Goal: Obtain resource: Download file/media

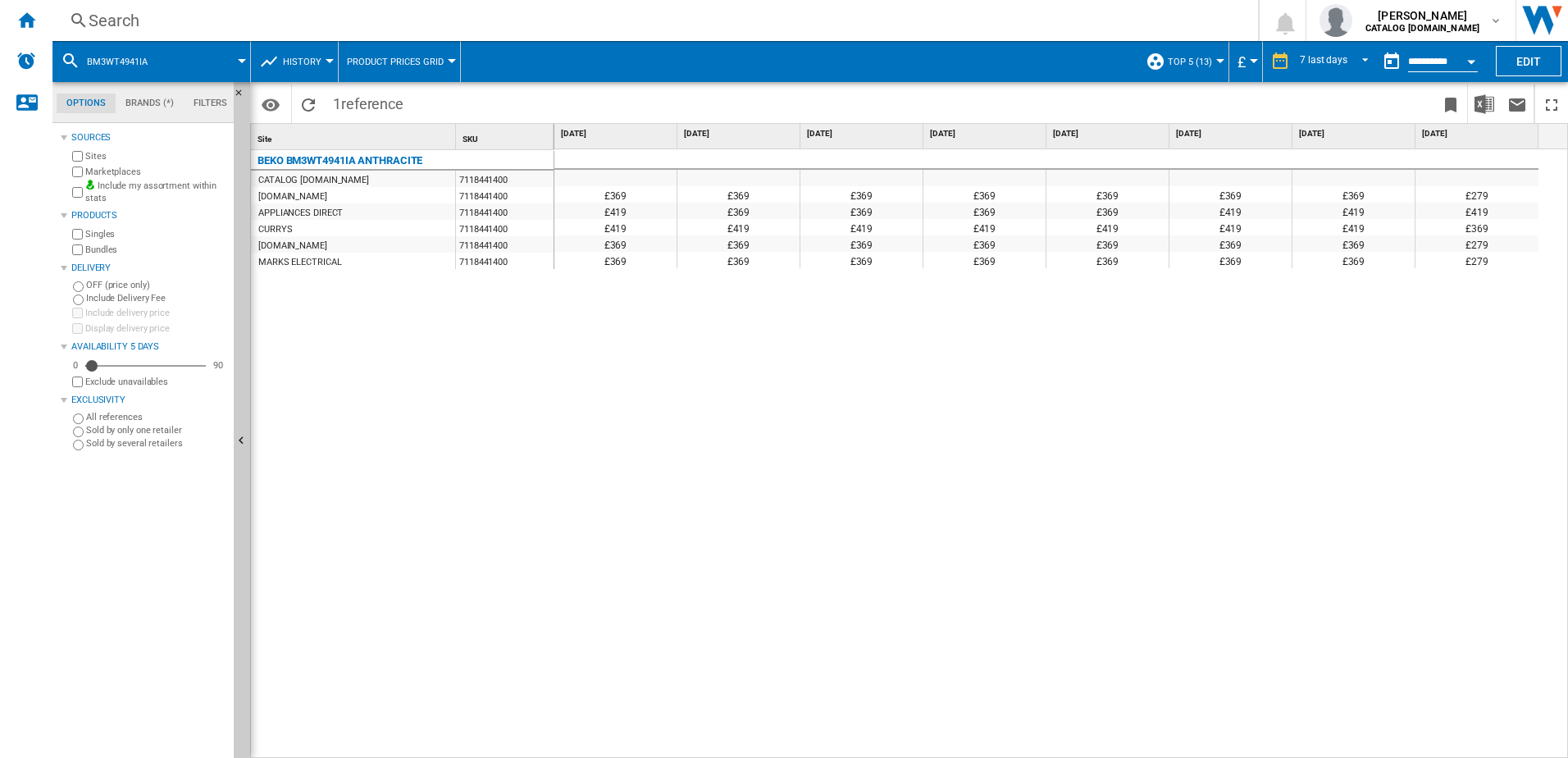
drag, startPoint x: 23, startPoint y: 16, endPoint x: 145, endPoint y: 22, distance: 122.1
click at [23, 16] on ng-md-icon "Home" at bounding box center [26, 19] width 20 height 20
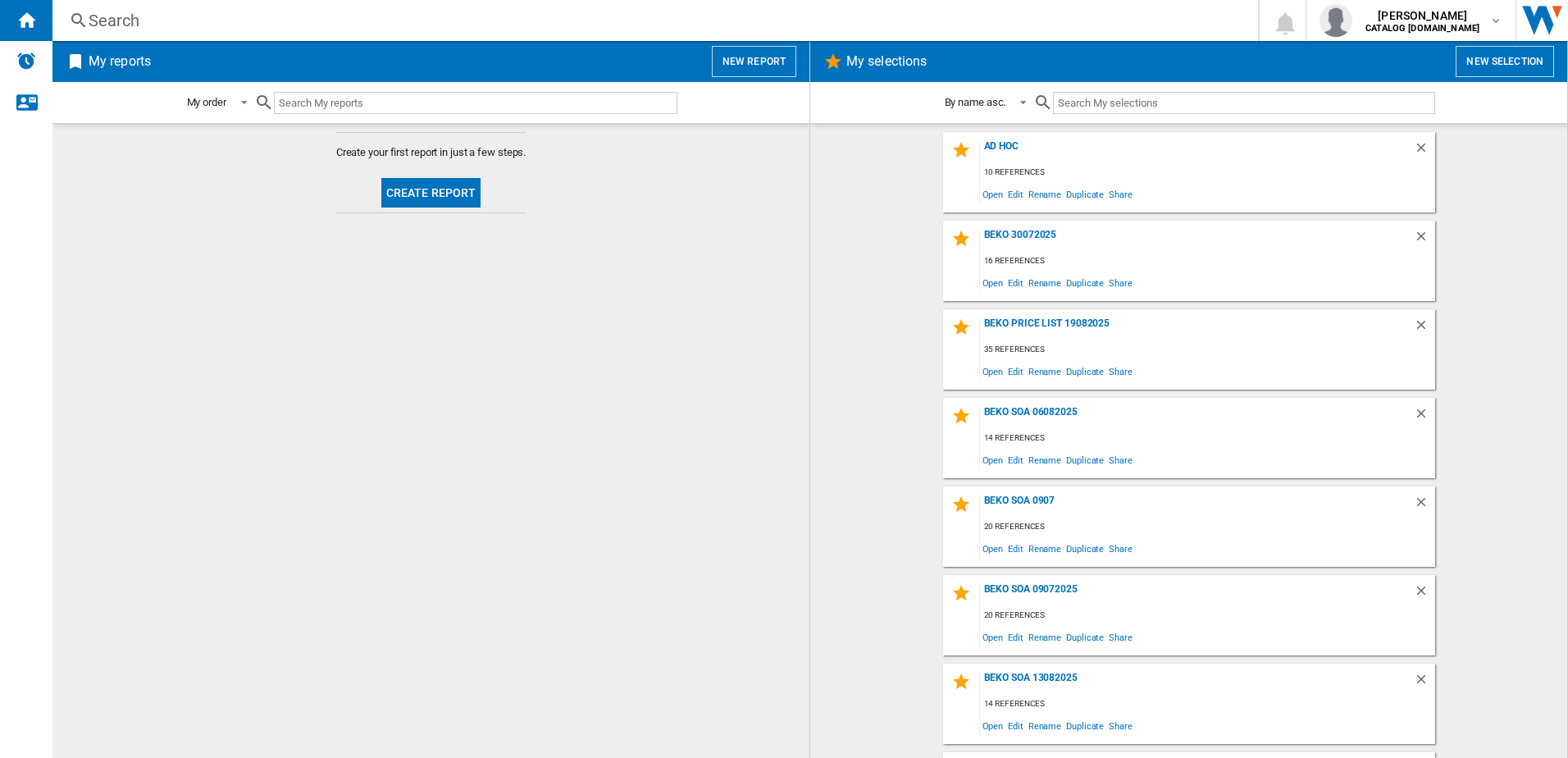
click at [1470, 61] on button "New selection" at bounding box center [1505, 62] width 98 height 31
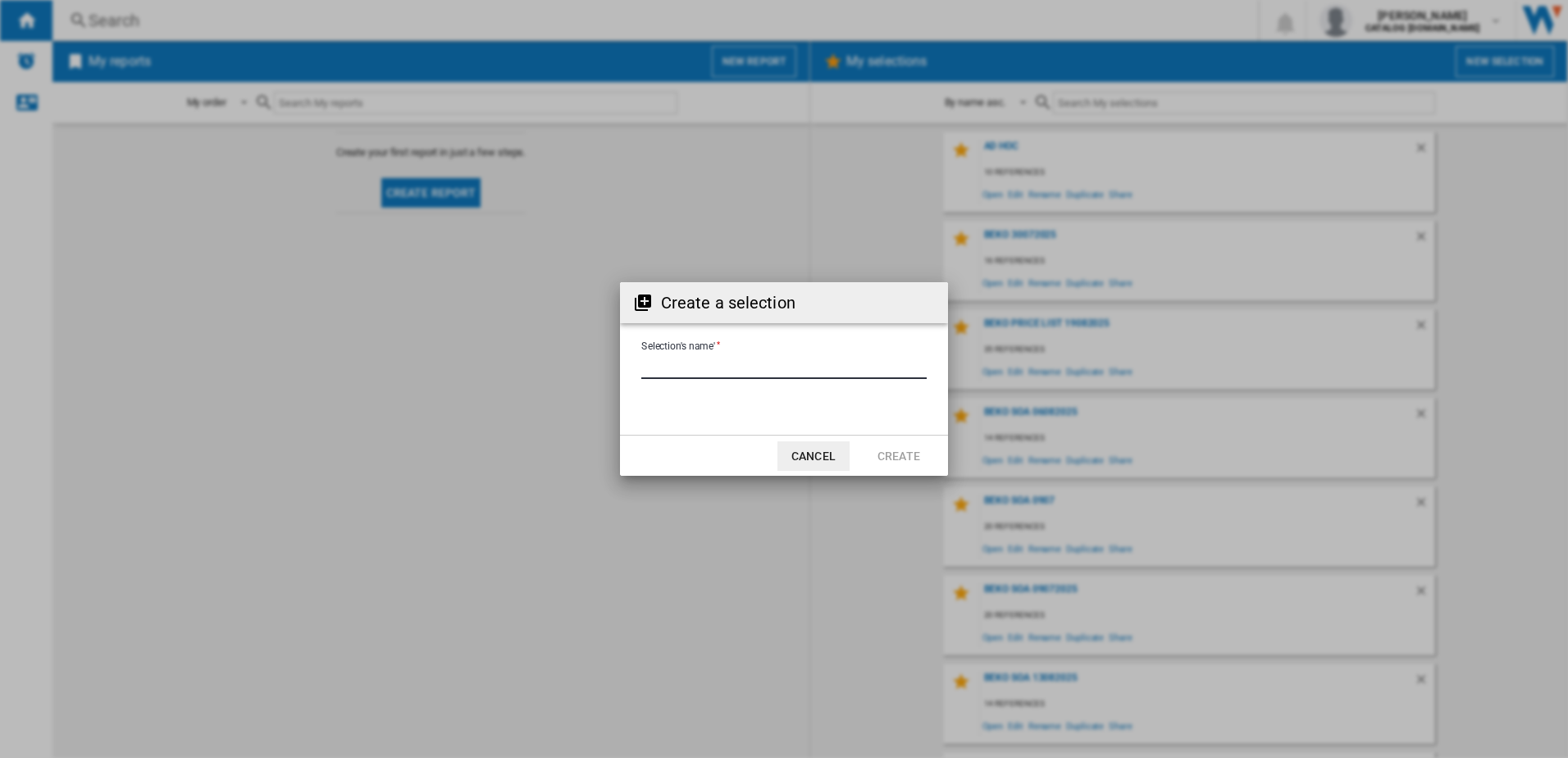
click at [706, 370] on input "Selection's name'" at bounding box center [784, 367] width 285 height 24
type input "********"
click at [895, 455] on button "Create" at bounding box center [899, 456] width 72 height 30
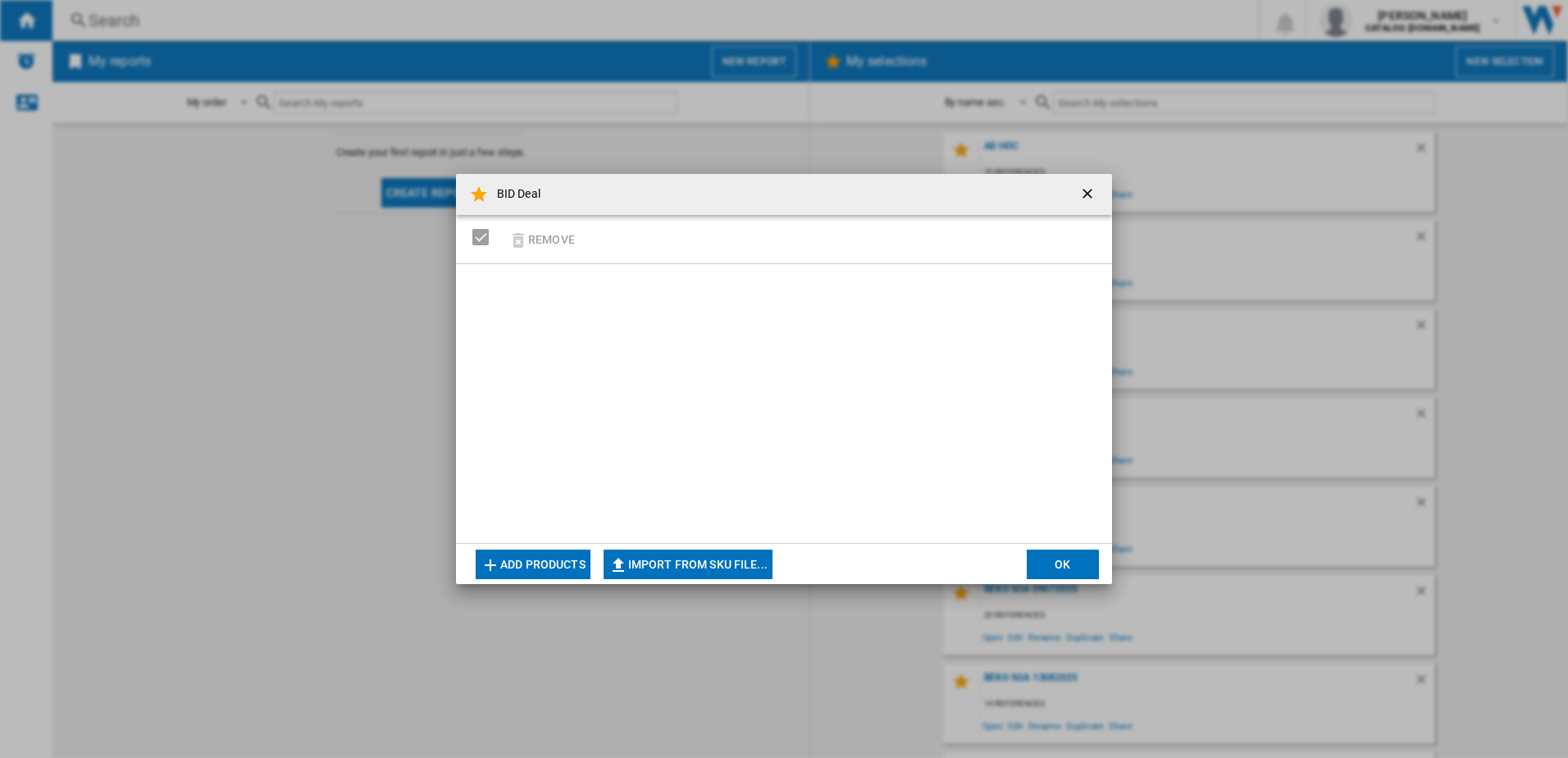
click at [719, 549] on md-dialog-actions "Add products Import from SKU file... Import manually... OK" at bounding box center [784, 563] width 656 height 41
click at [716, 564] on button "Import from SKU file..." at bounding box center [688, 564] width 169 height 30
type input "**********"
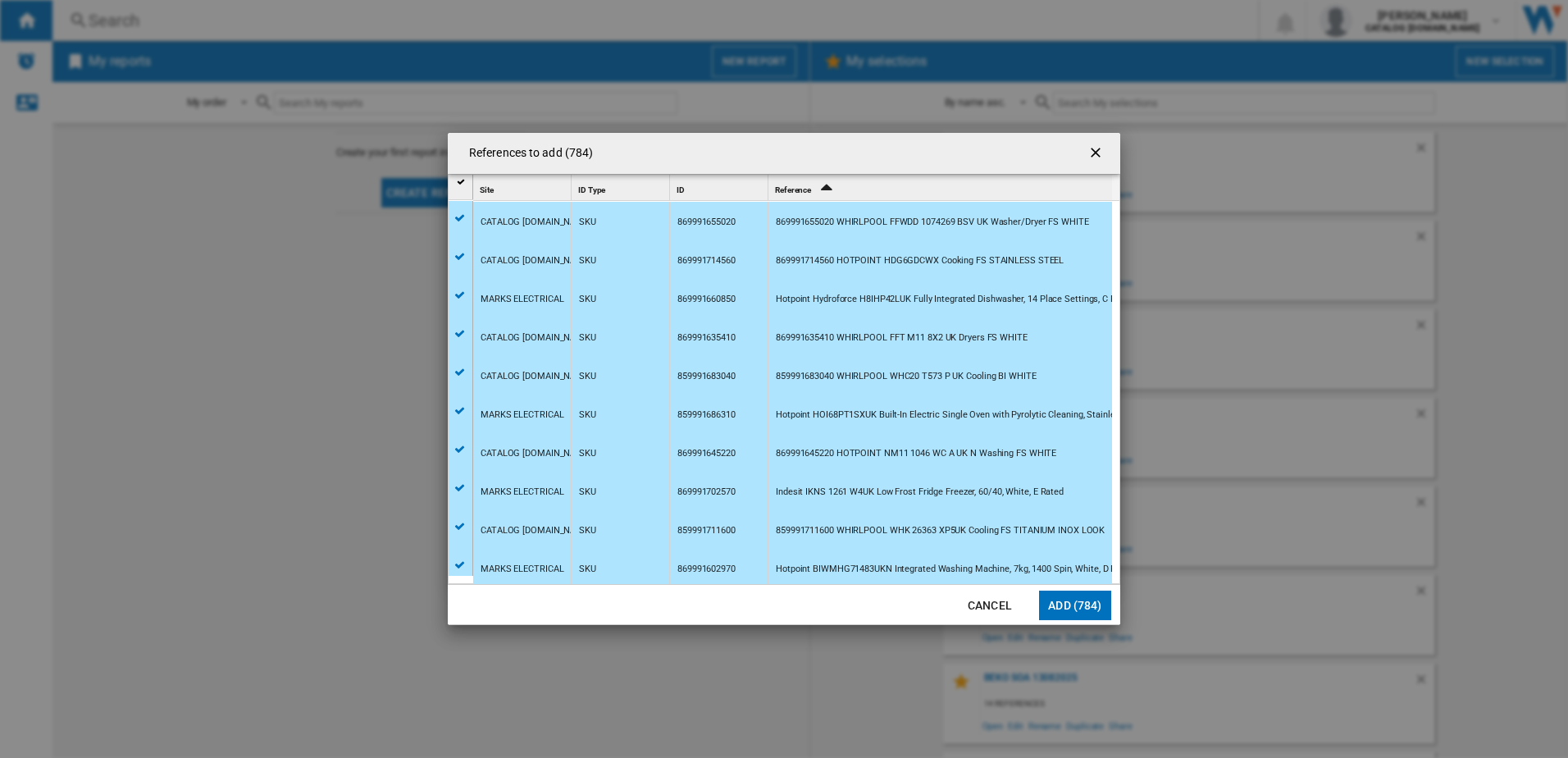
click at [1075, 609] on button "Add (784)" at bounding box center [1074, 605] width 72 height 30
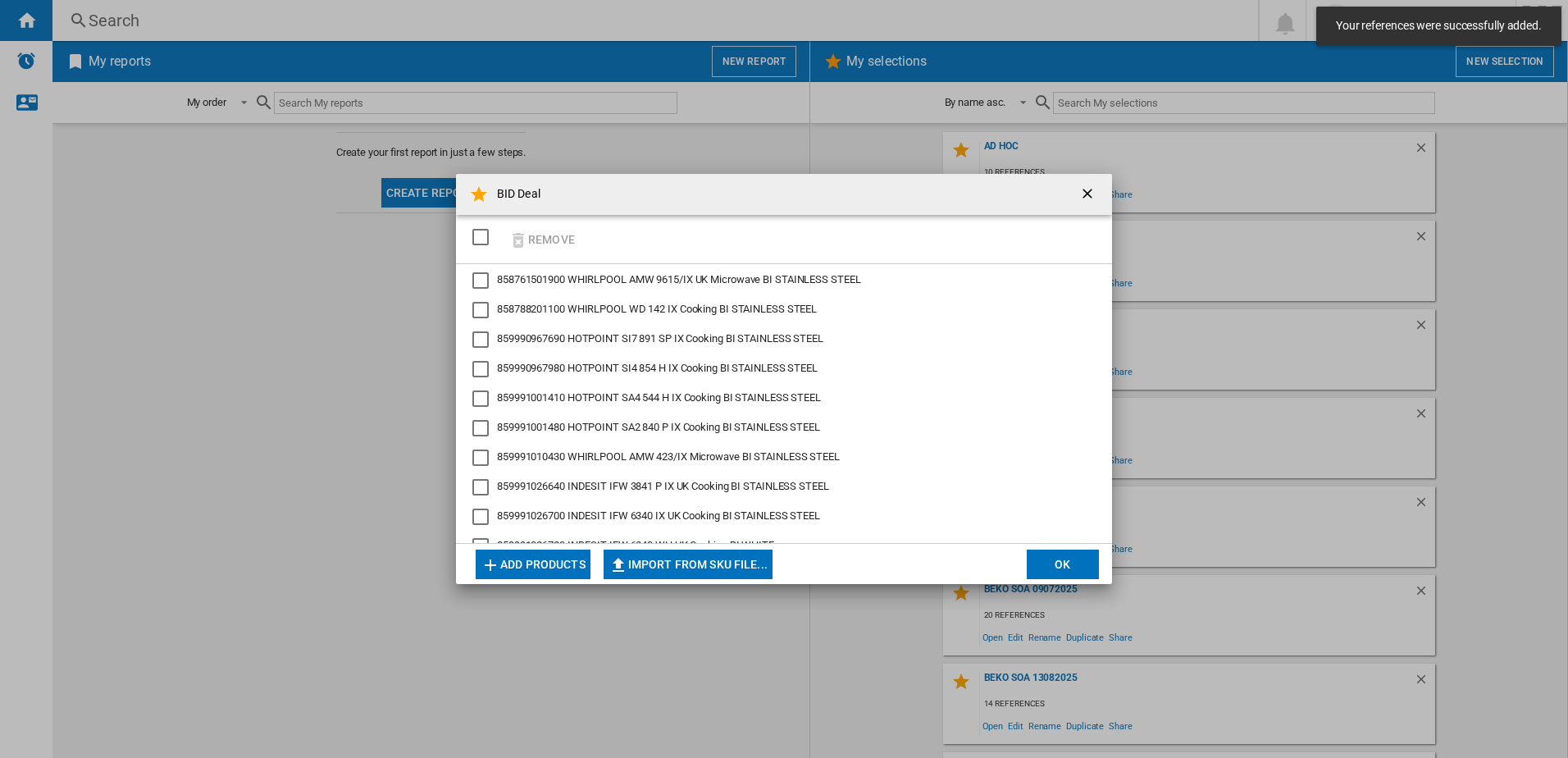
click at [1064, 560] on button "OK" at bounding box center [1062, 564] width 72 height 30
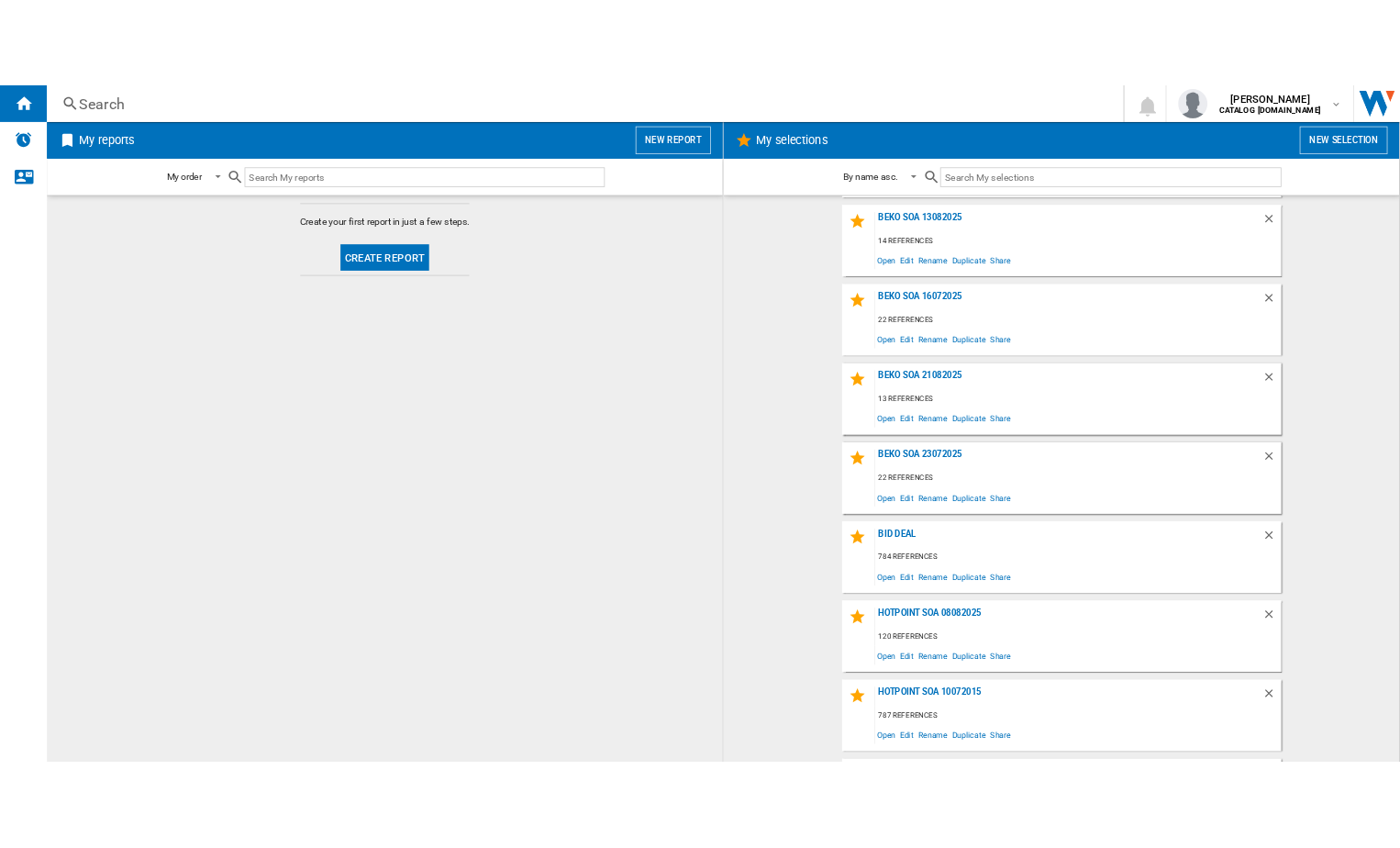
scroll to position [734, 0]
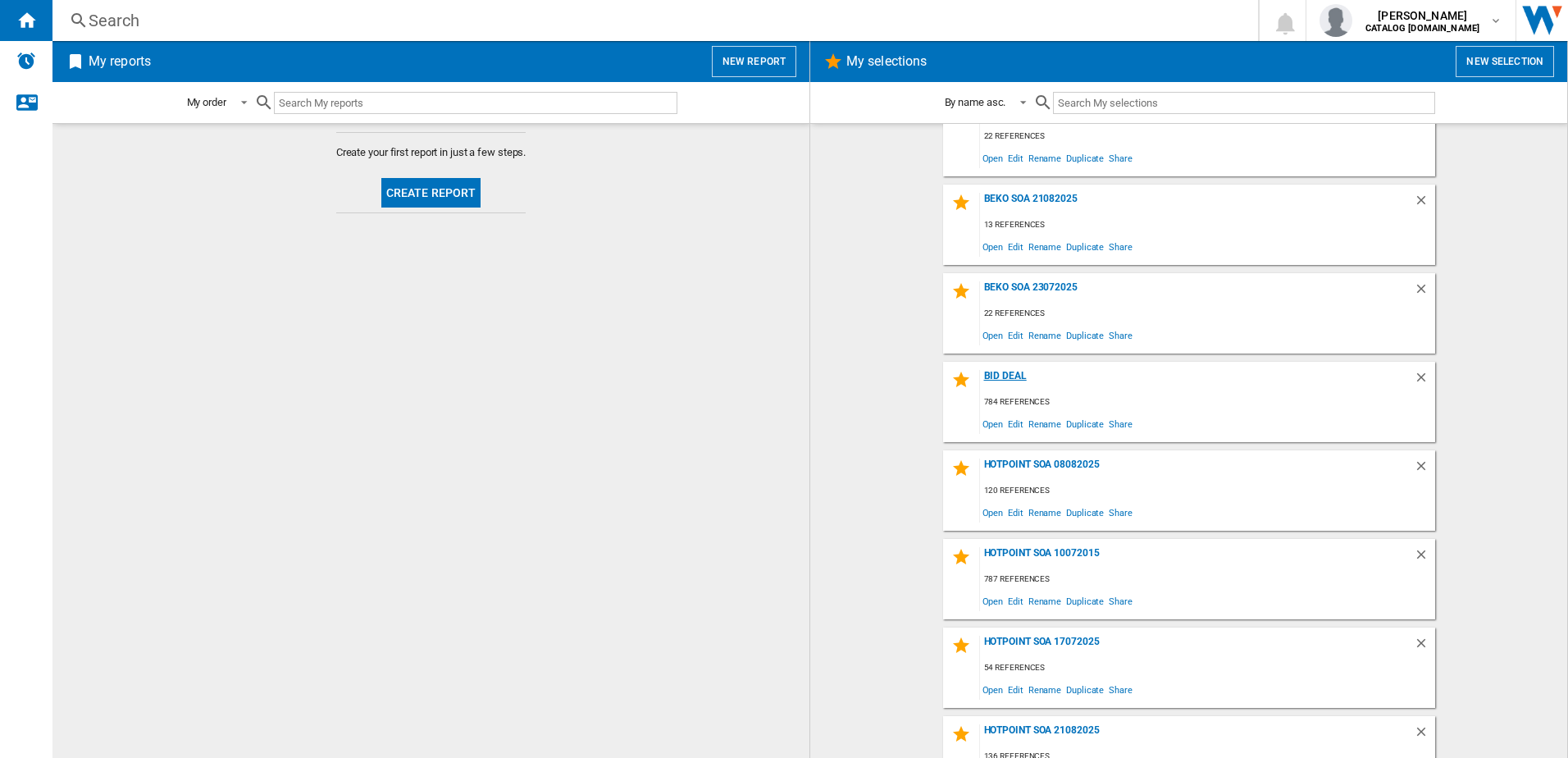
click at [992, 376] on div "BID Deal" at bounding box center [1197, 381] width 434 height 22
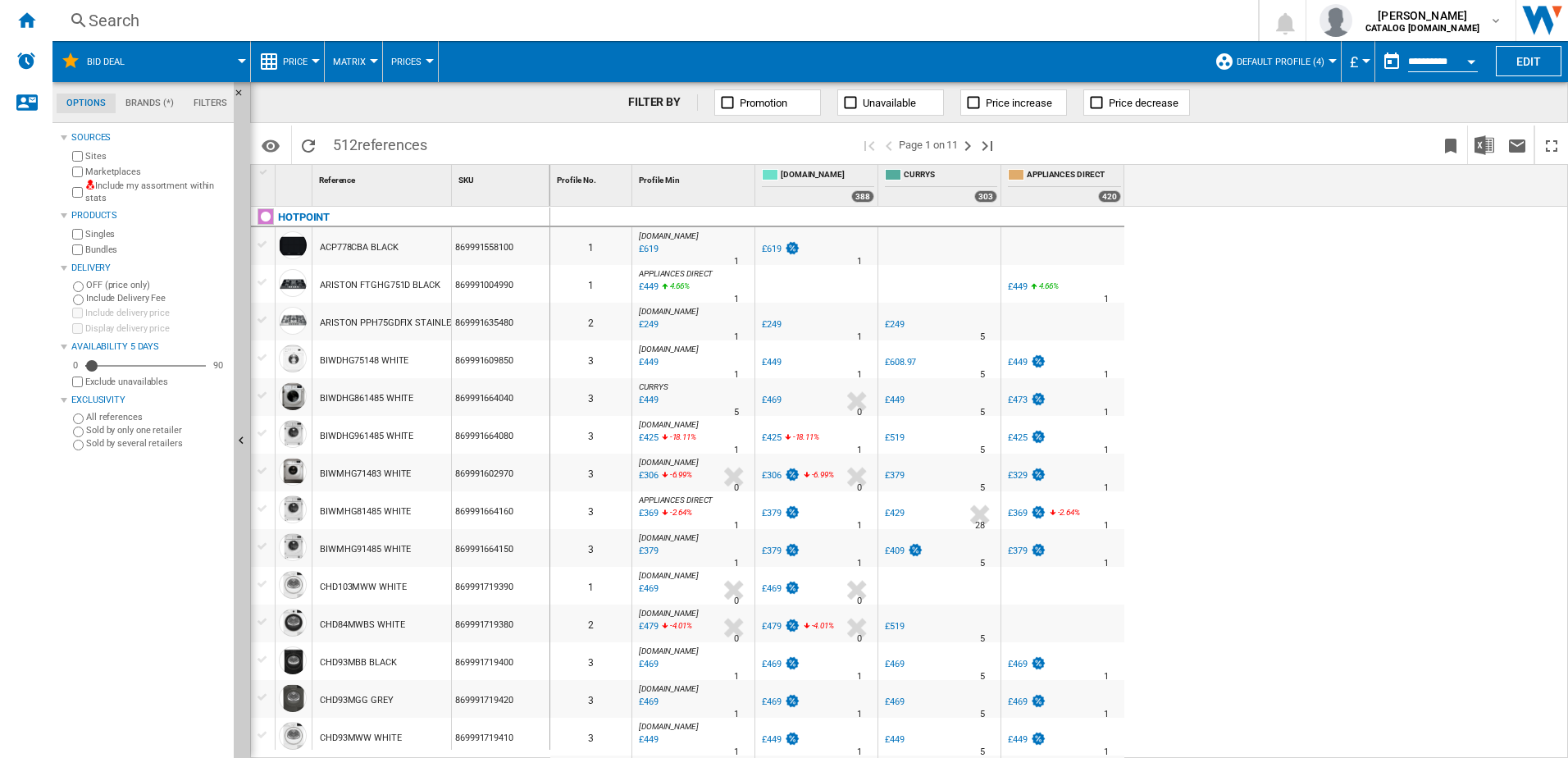
click at [1329, 50] on button "Default profile (4)" at bounding box center [1285, 61] width 96 height 41
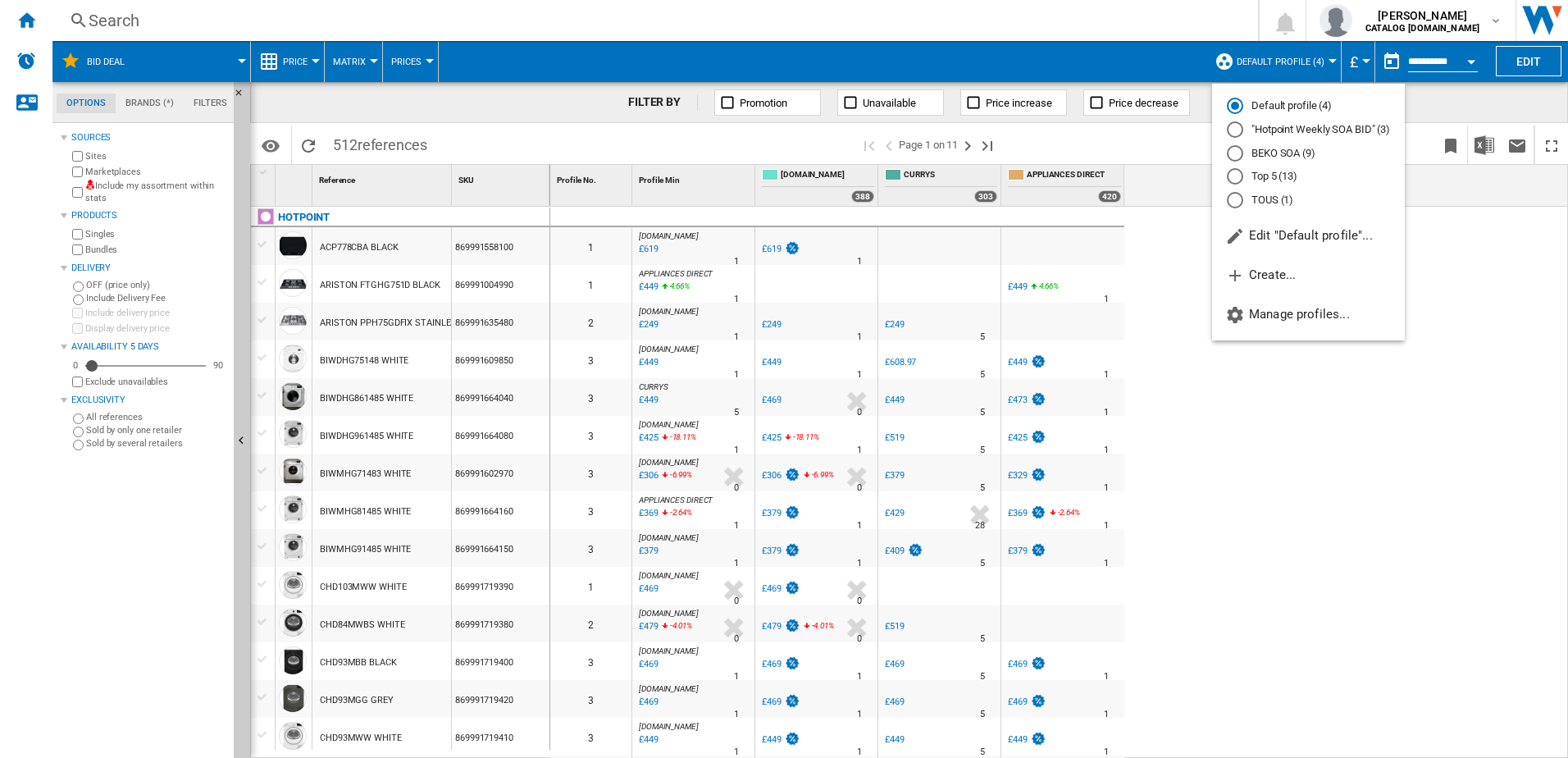
click at [1305, 127] on md-radio-button ""Hotpoint Weekly SOA BID" (3)" at bounding box center [1309, 130] width 163 height 16
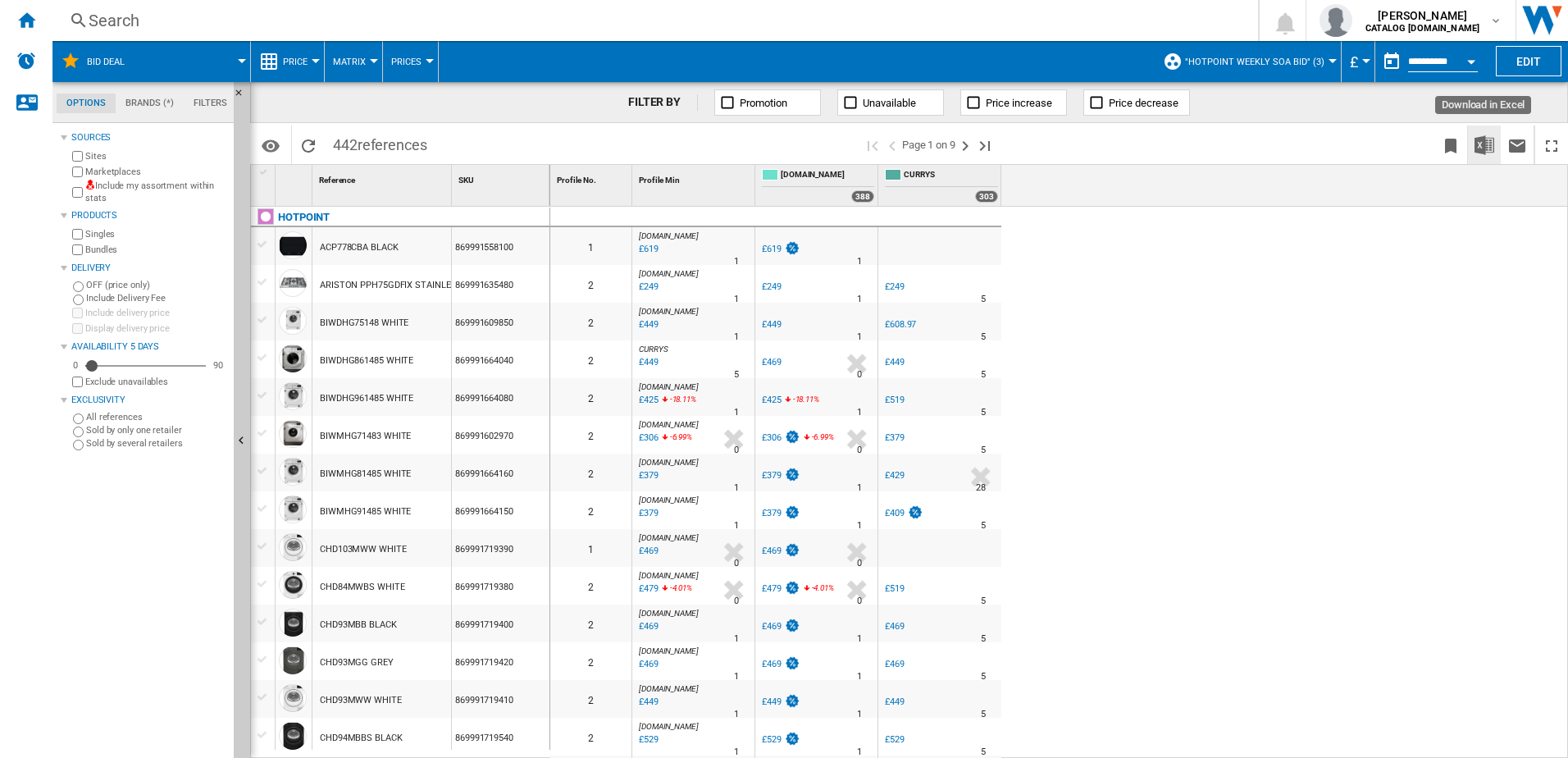
click at [1478, 152] on img "Download in Excel" at bounding box center [1484, 145] width 20 height 20
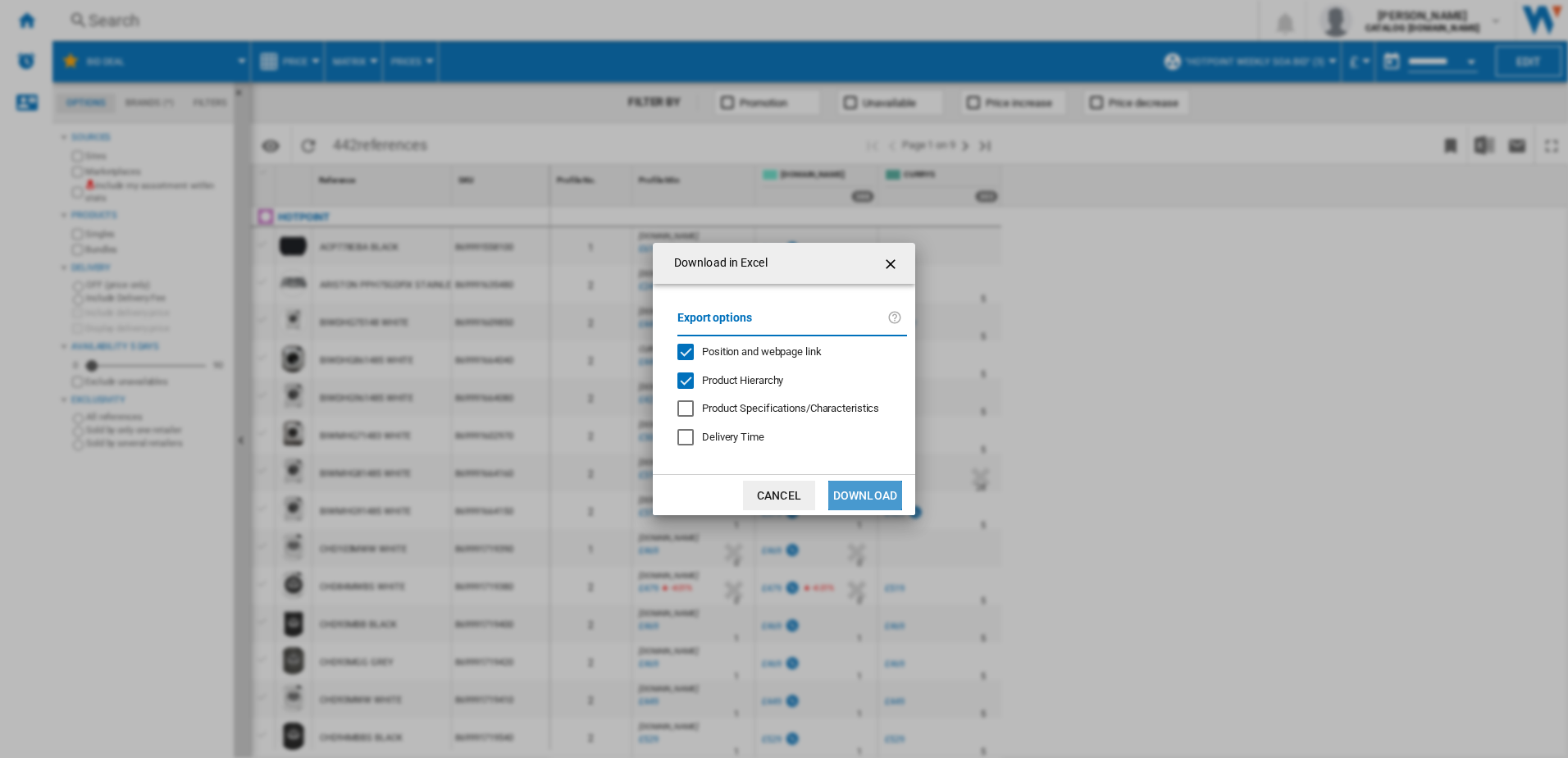
click at [864, 494] on button "Download" at bounding box center [865, 495] width 74 height 30
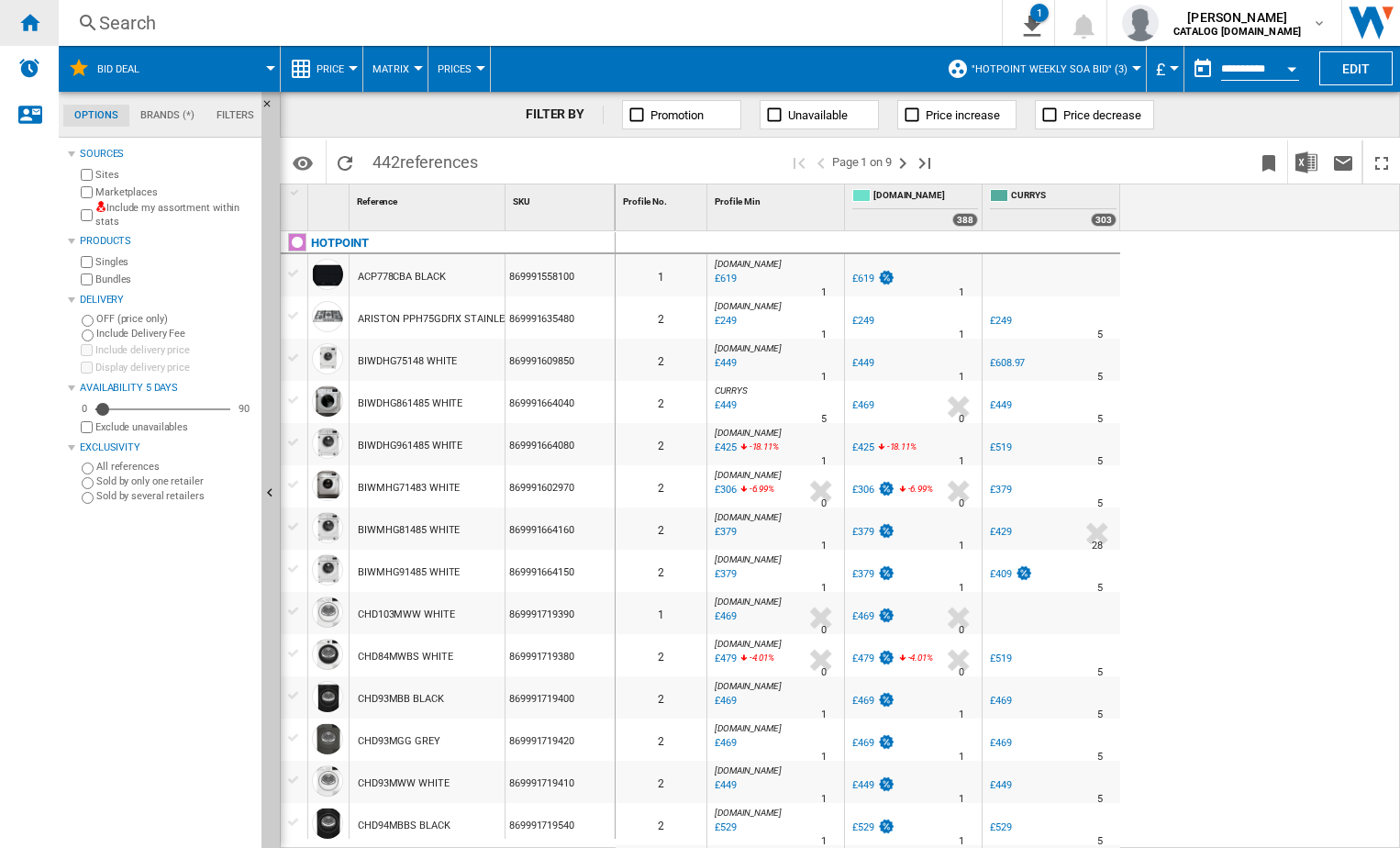
click at [39, 24] on ng-md-icon "Home" at bounding box center [29, 21] width 22 height 22
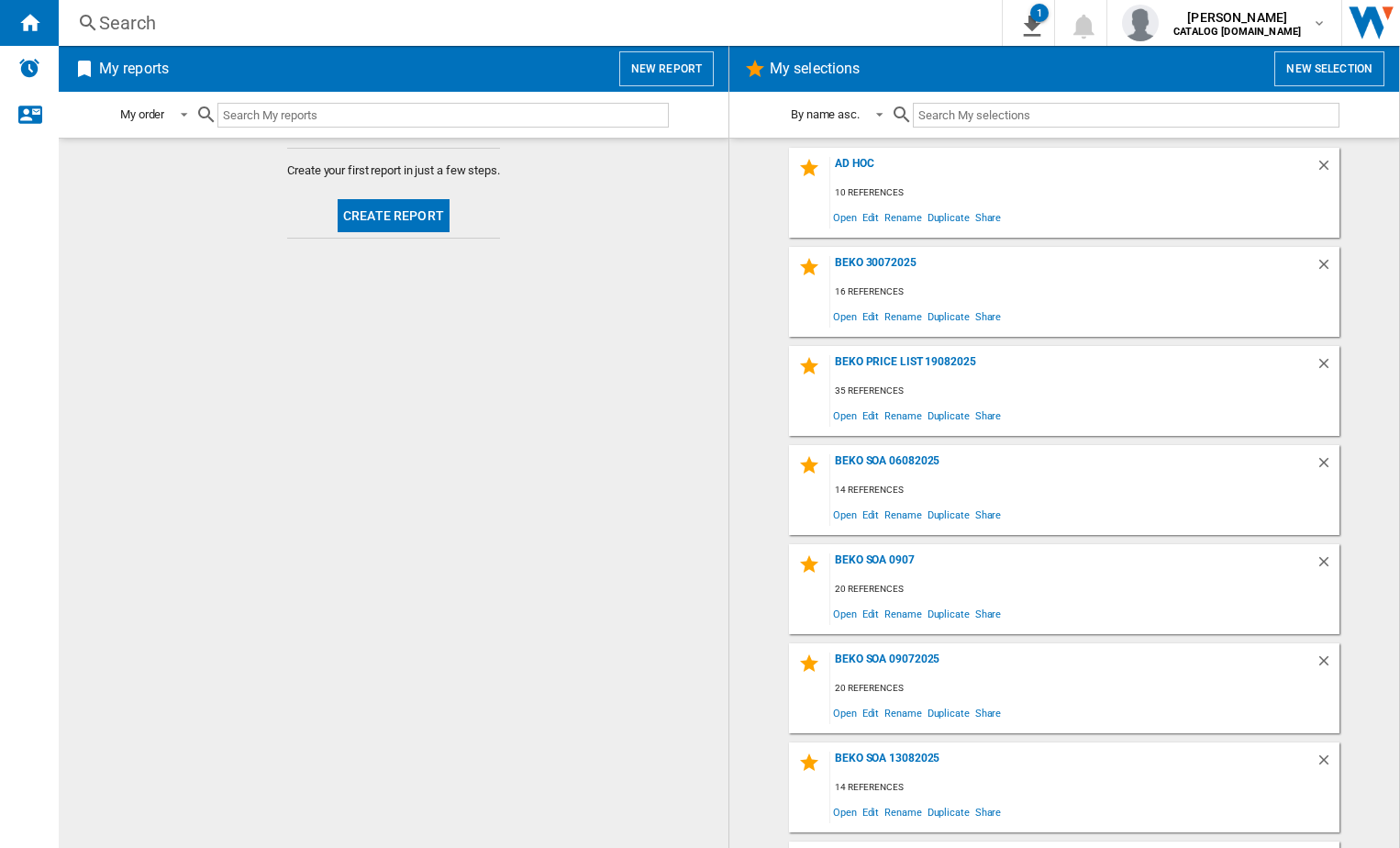
click at [1300, 73] on button "New selection" at bounding box center [1329, 69] width 110 height 35
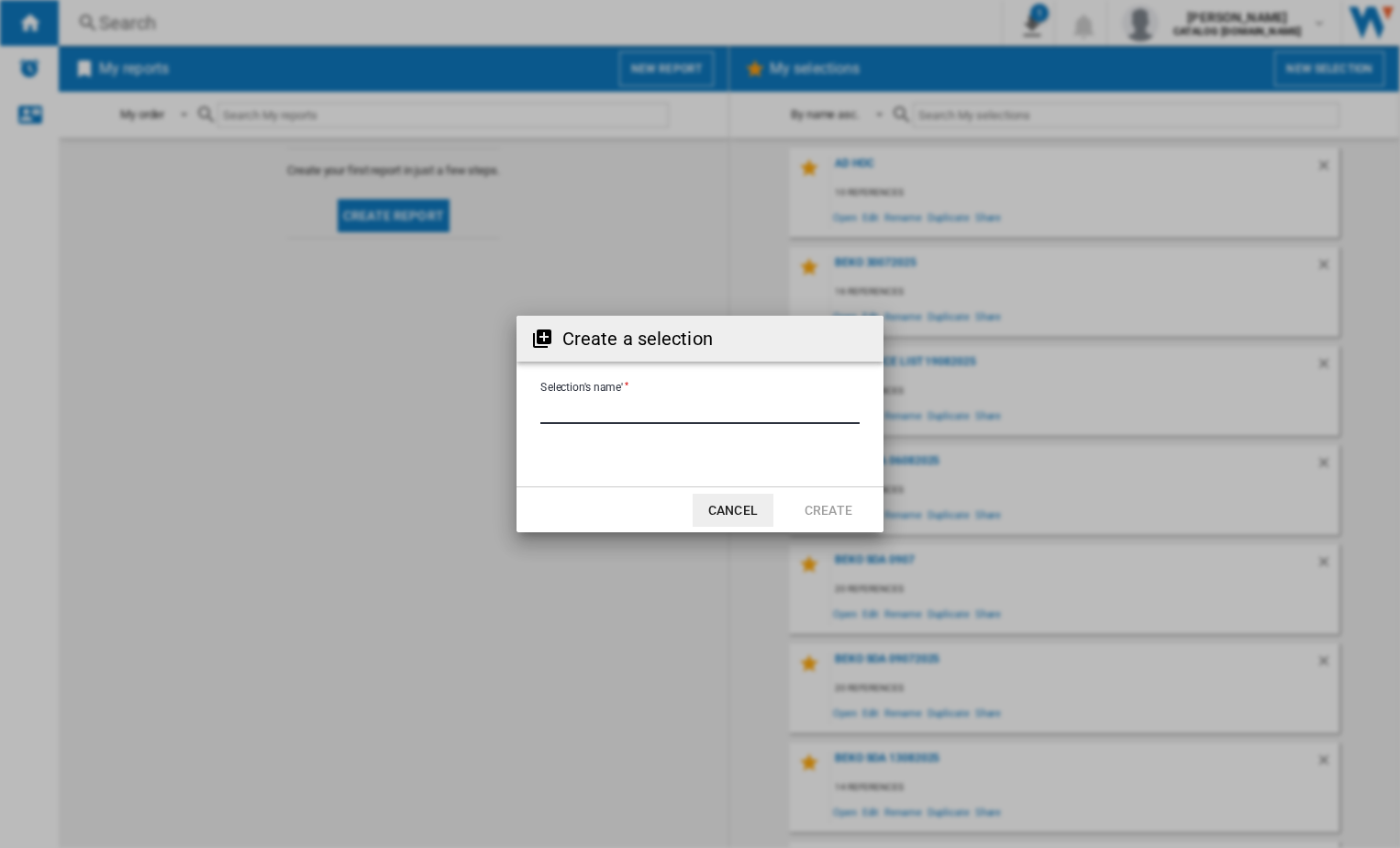
click at [631, 397] on input "Selection's name'" at bounding box center [700, 410] width 319 height 27
type input "*********"
click at [833, 513] on button "Create" at bounding box center [827, 511] width 81 height 33
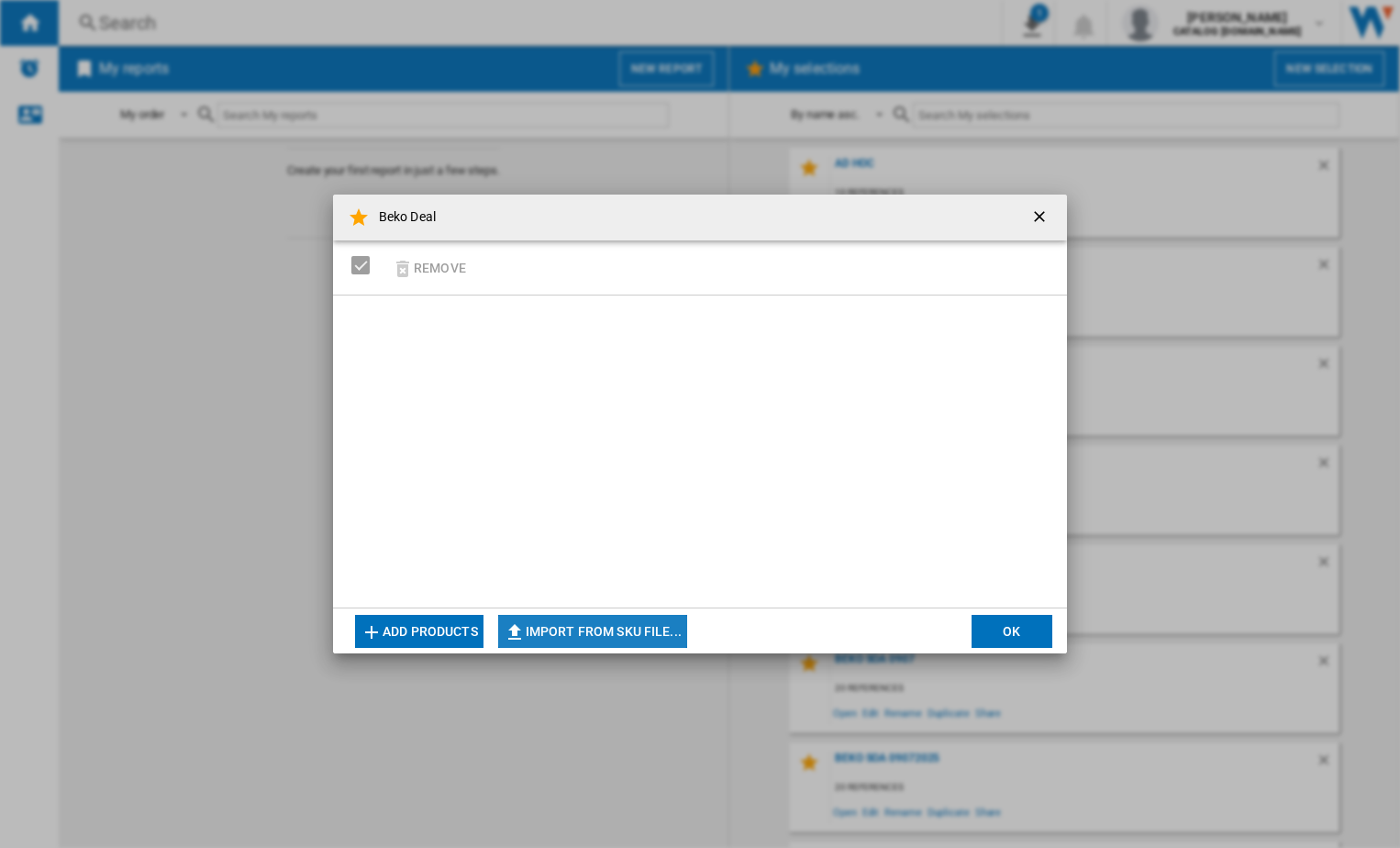
click at [584, 617] on button "Import from SKU file..." at bounding box center [592, 631] width 189 height 33
click at [537, 627] on button "Import from SKU file..." at bounding box center [592, 631] width 189 height 33
type input "**********"
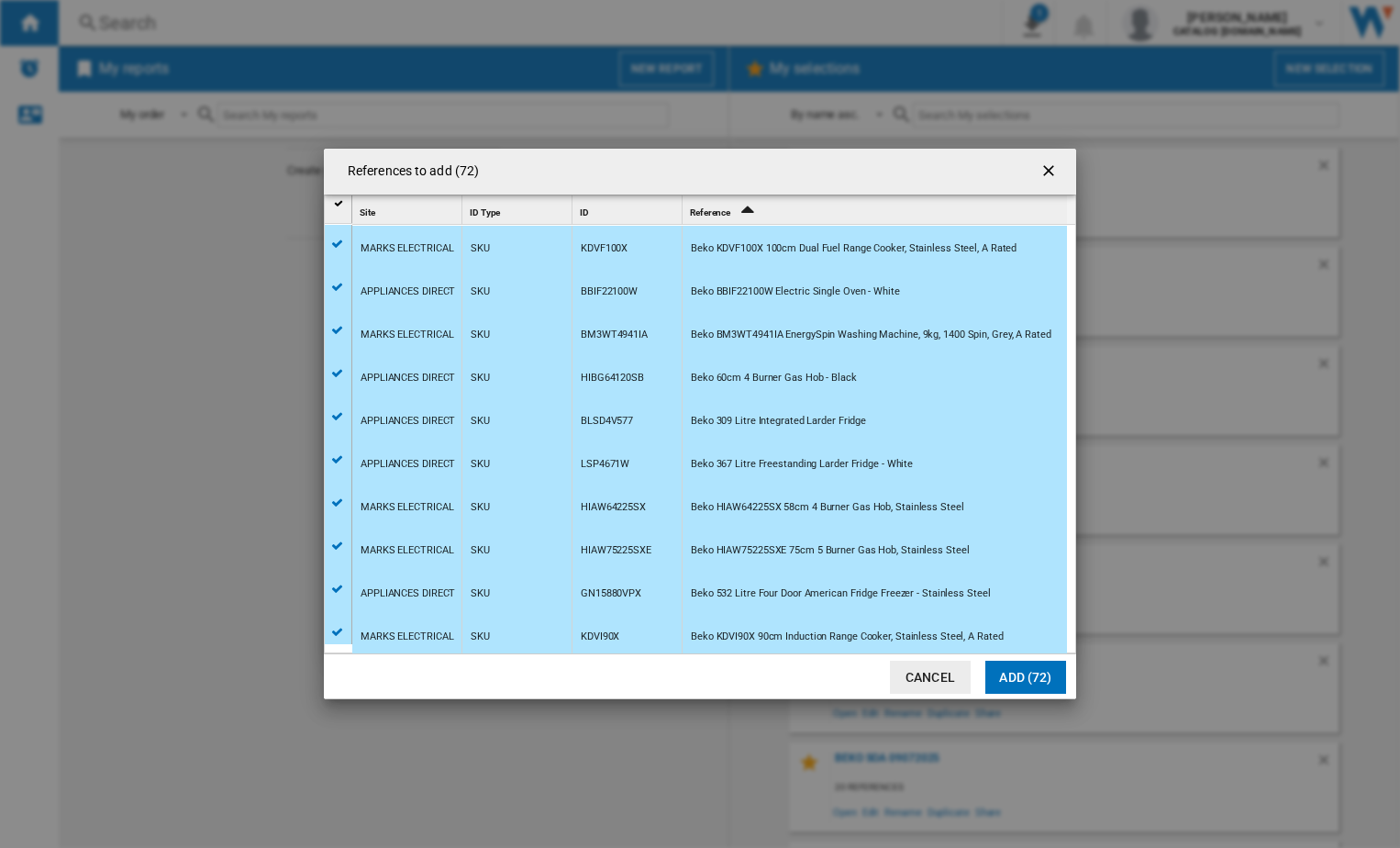
click at [1030, 667] on button "Add (72)" at bounding box center [1025, 677] width 81 height 33
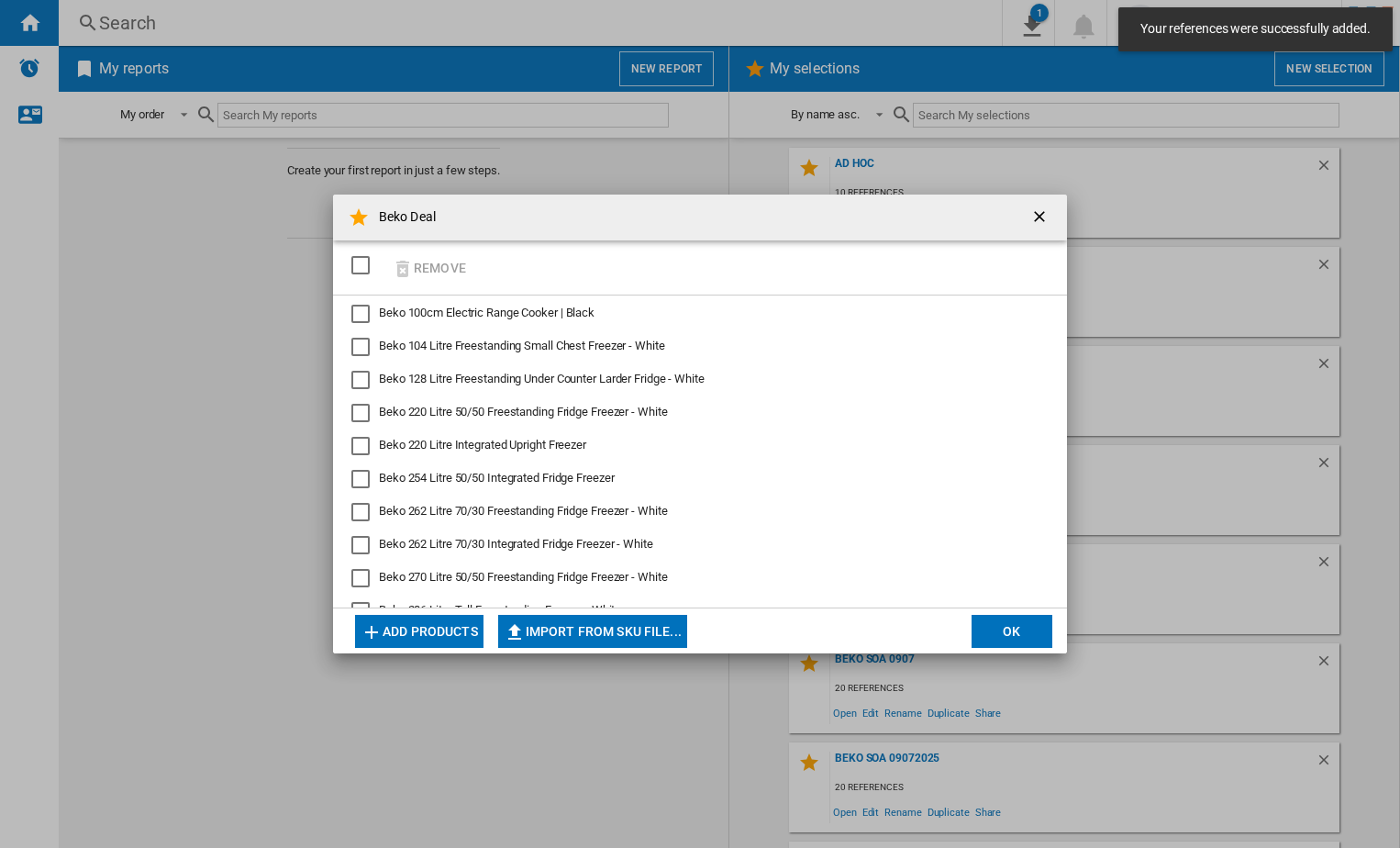
click at [1000, 640] on button "OK" at bounding box center [1011, 631] width 81 height 33
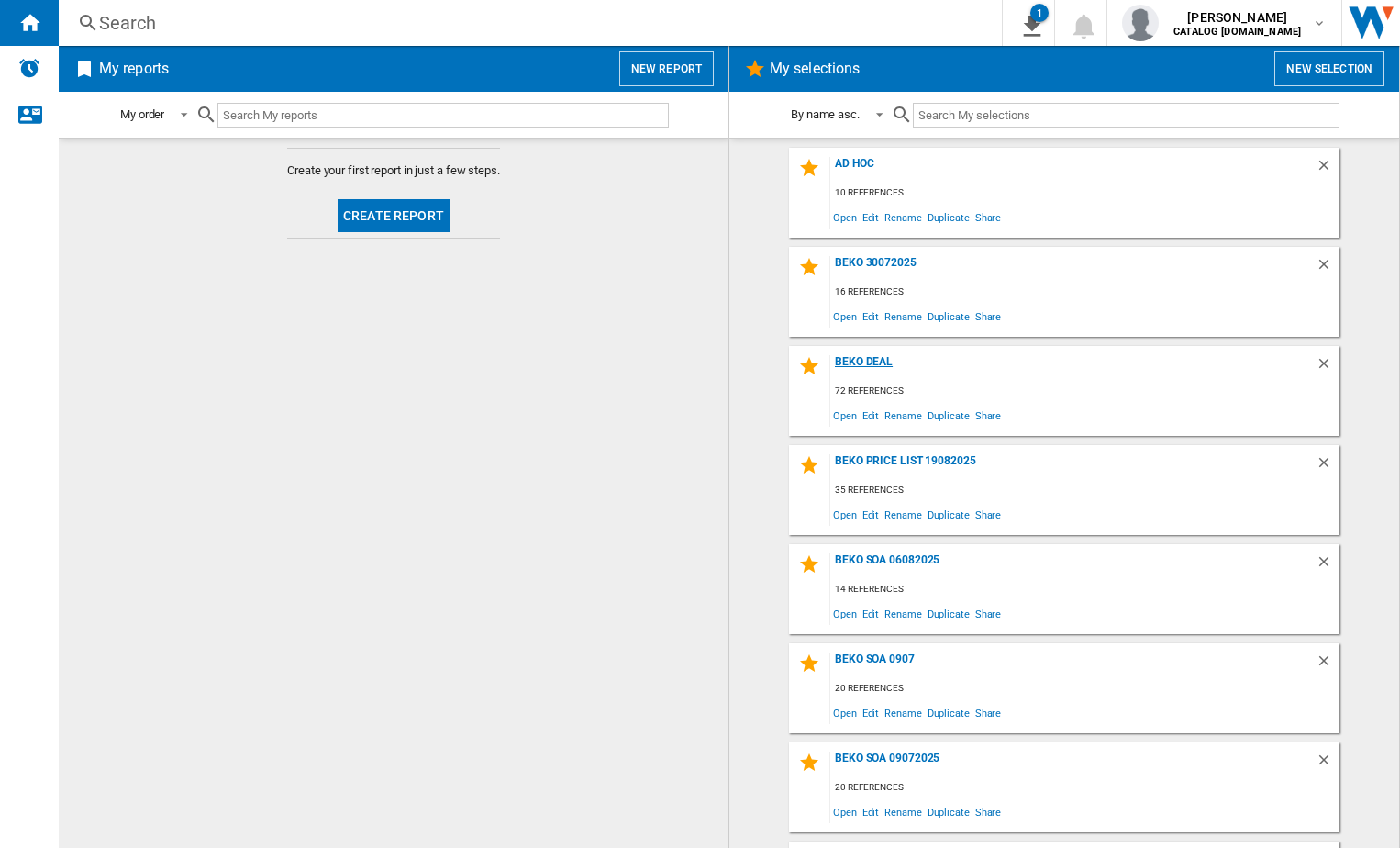
click at [849, 362] on div "Beko Deal" at bounding box center [1072, 367] width 485 height 24
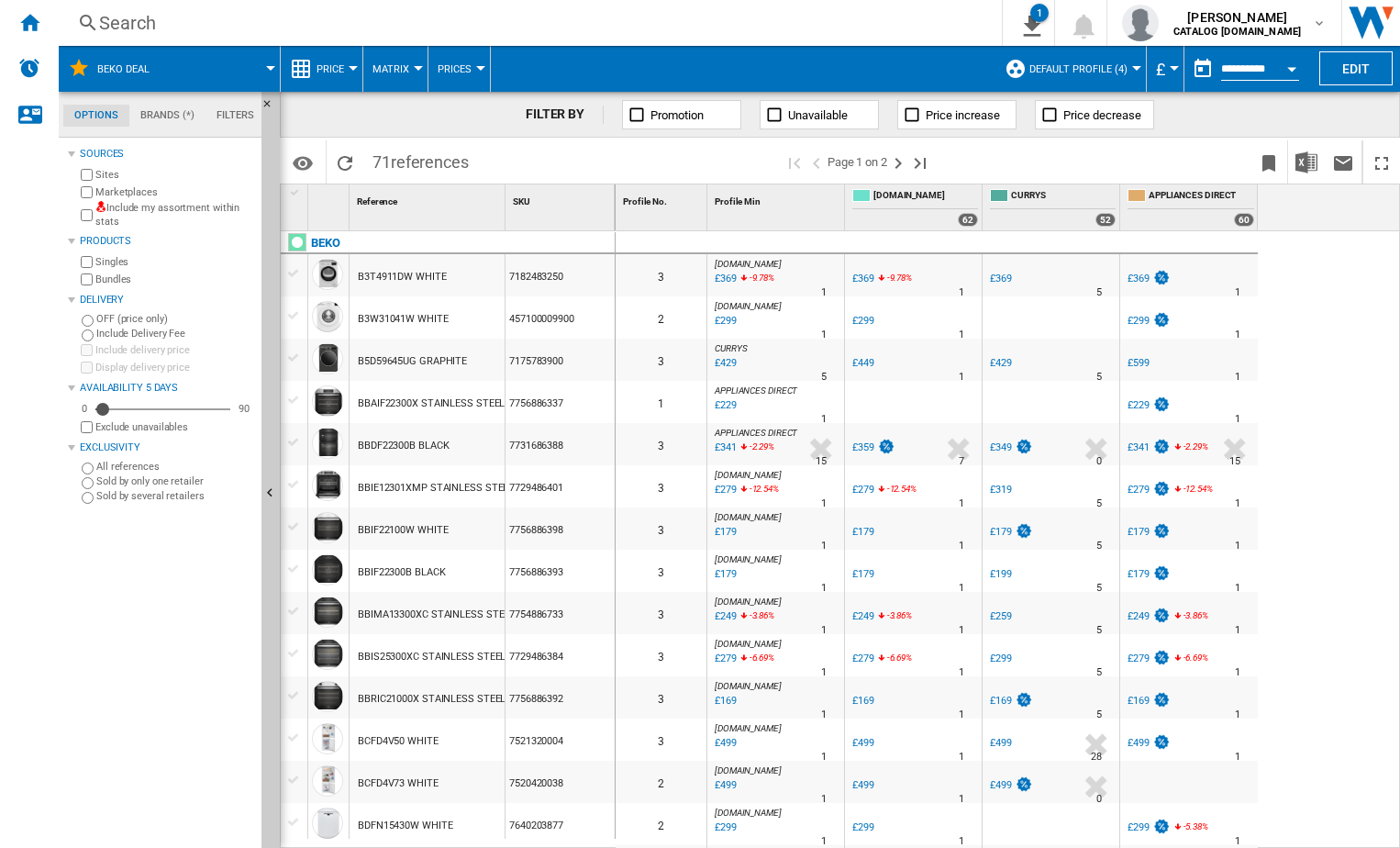
click at [1170, 66] on div "Currency" at bounding box center [1173, 68] width 9 height 5
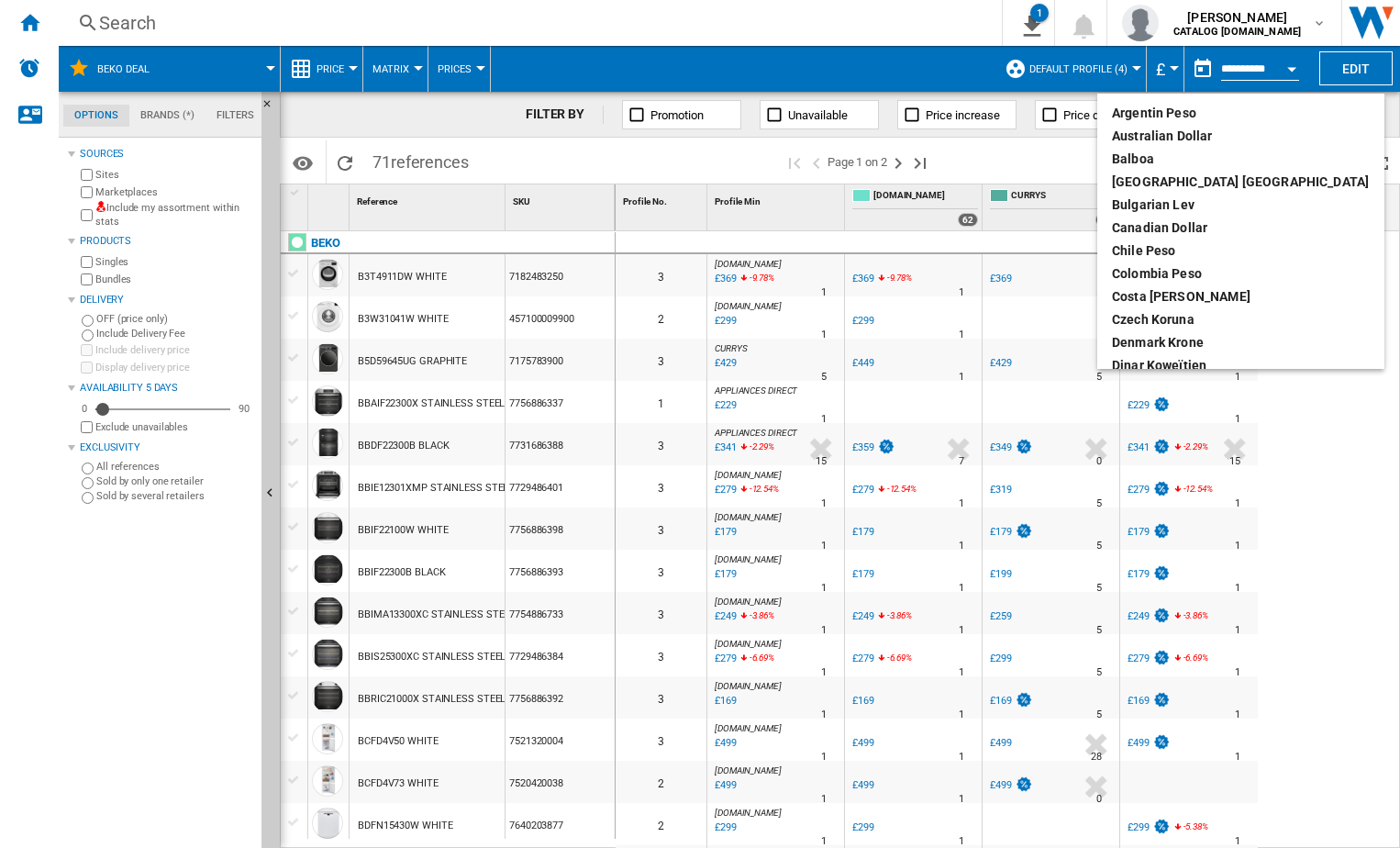
click at [1134, 64] on md-backdrop at bounding box center [700, 424] width 1400 height 848
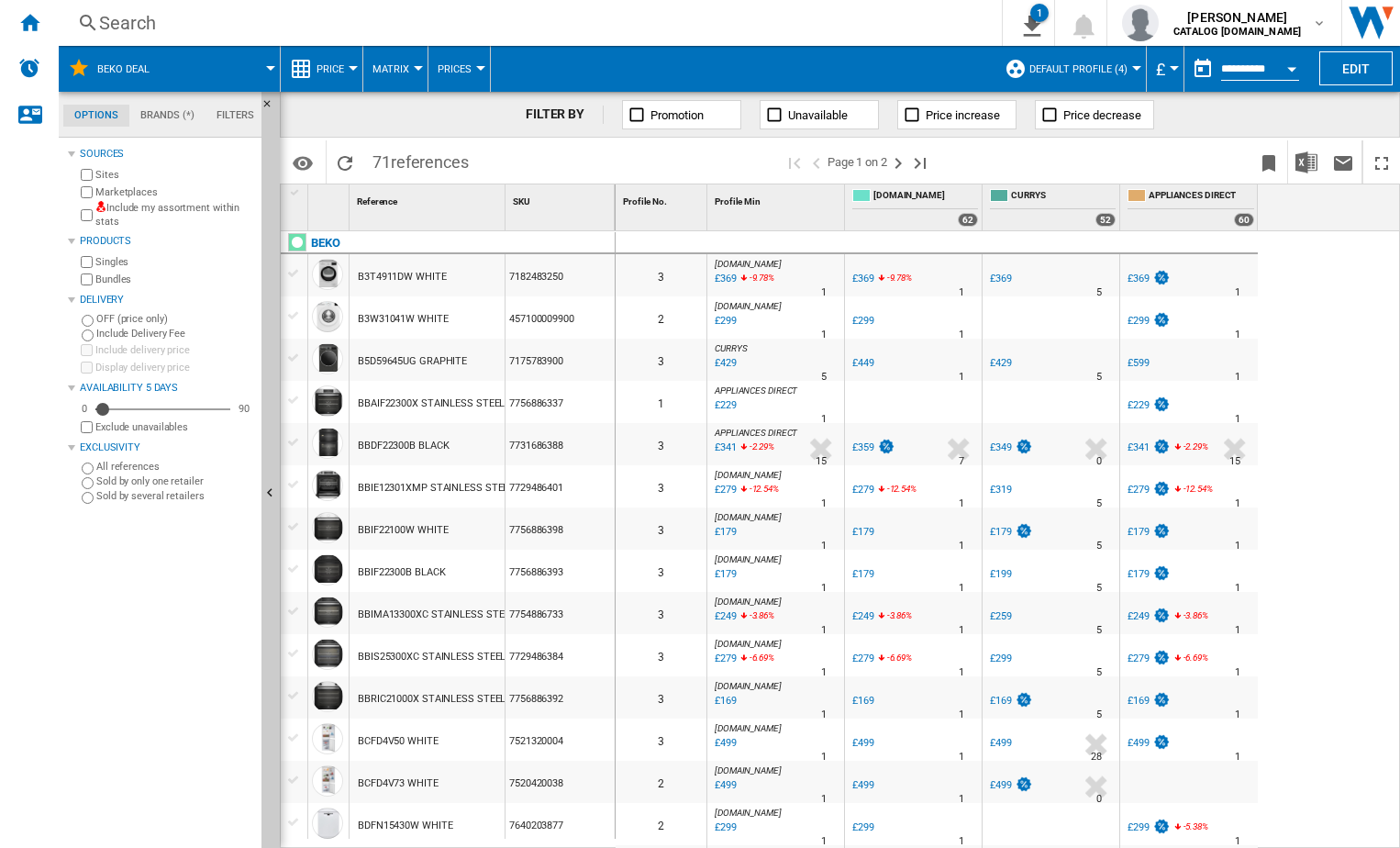
click at [1134, 64] on md-menu "Default profile (4) Default profile (4) "Hotpoint Weekly SOA BID" (3) BEKO SOA …" at bounding box center [1071, 68] width 152 height 46
click at [1133, 64] on md-menu "Default profile (4) Default profile (4) "Hotpoint Weekly SOA BID" (3) BEKO SOA …" at bounding box center [1071, 68] width 152 height 46
click at [1105, 67] on span "Default profile (4)" at bounding box center [1078, 69] width 98 height 12
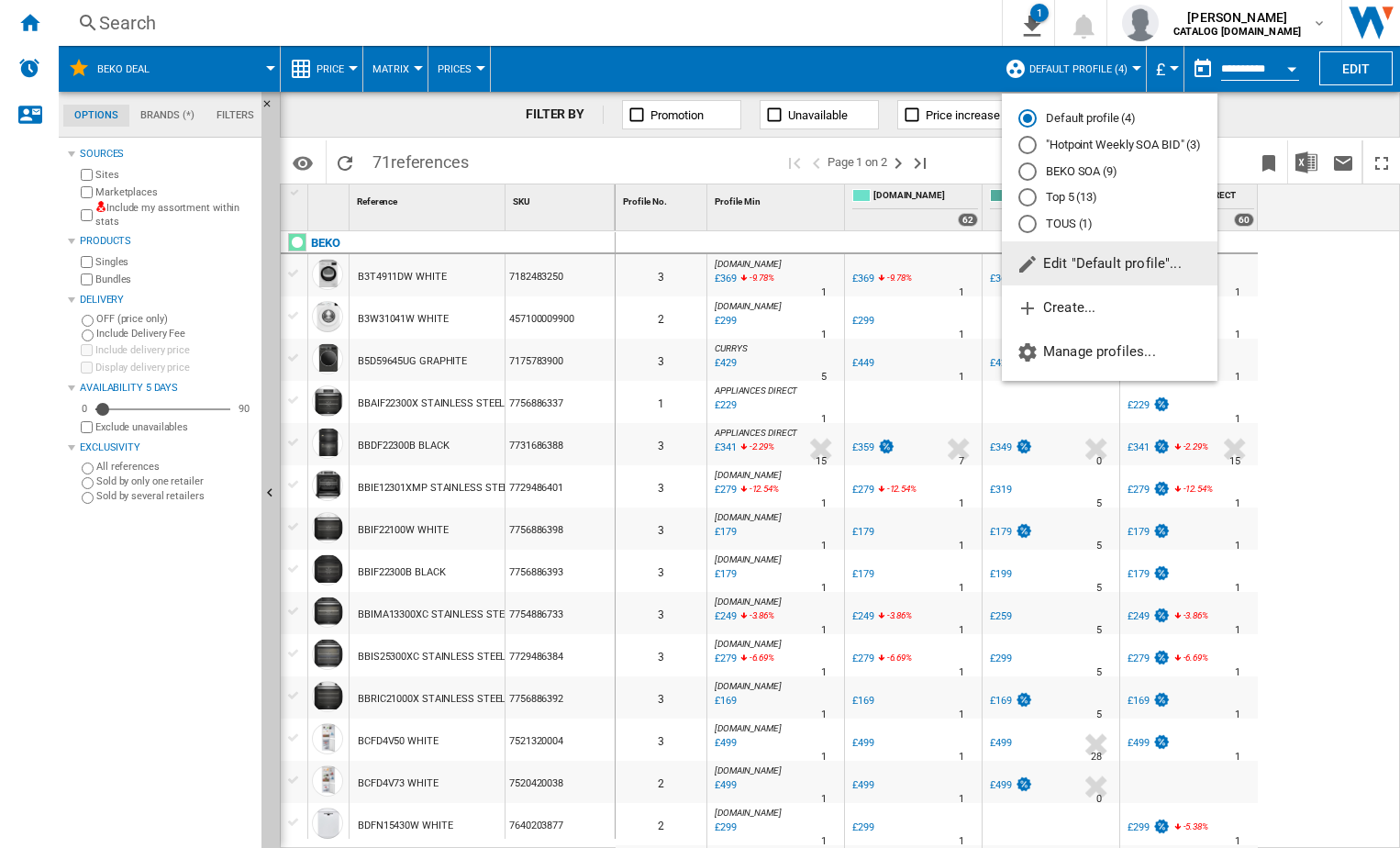
click at [1027, 165] on div "BEKO SOA (9)" at bounding box center [1027, 171] width 18 height 18
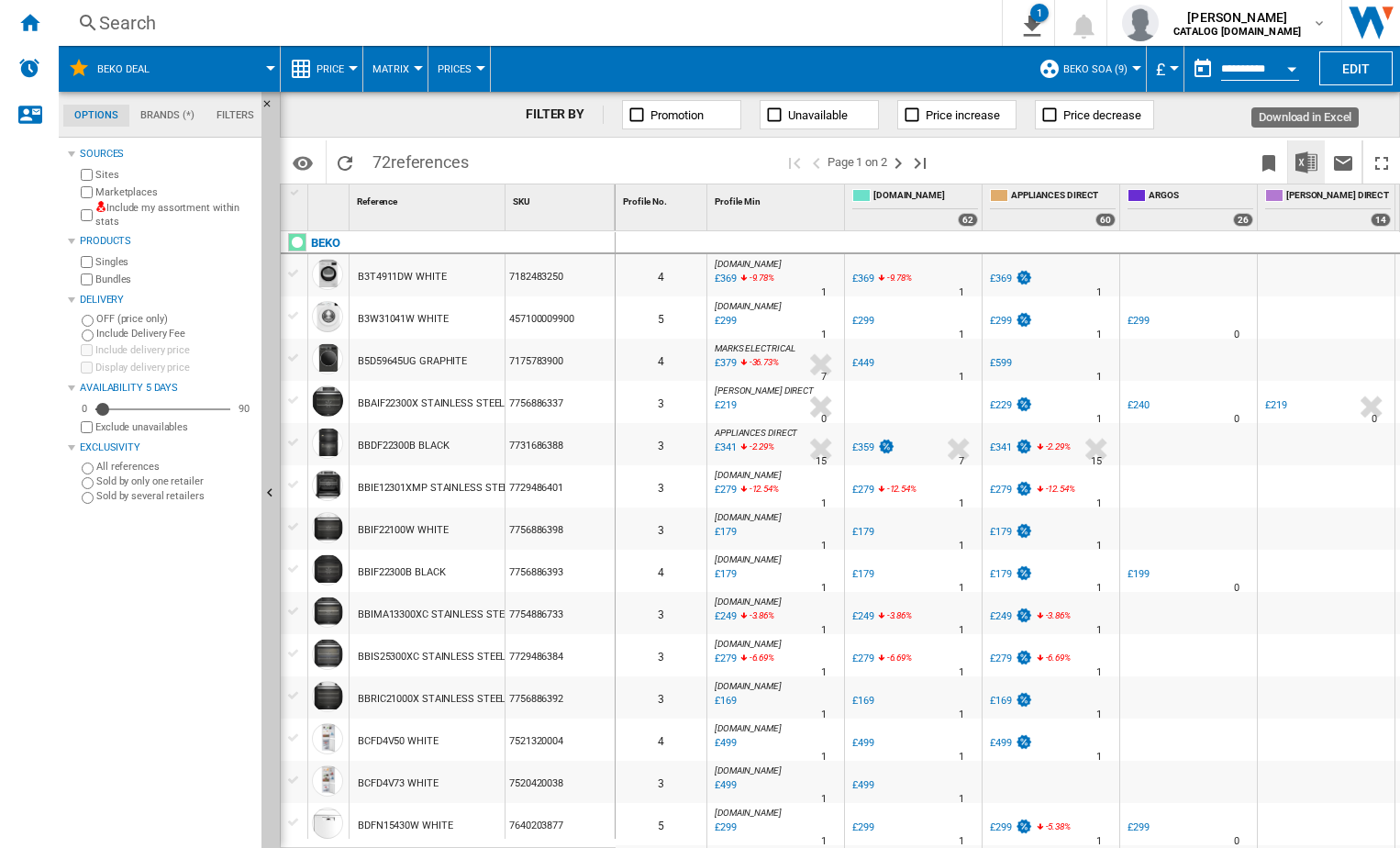
click at [1308, 165] on img "Download in Excel" at bounding box center [1306, 162] width 22 height 22
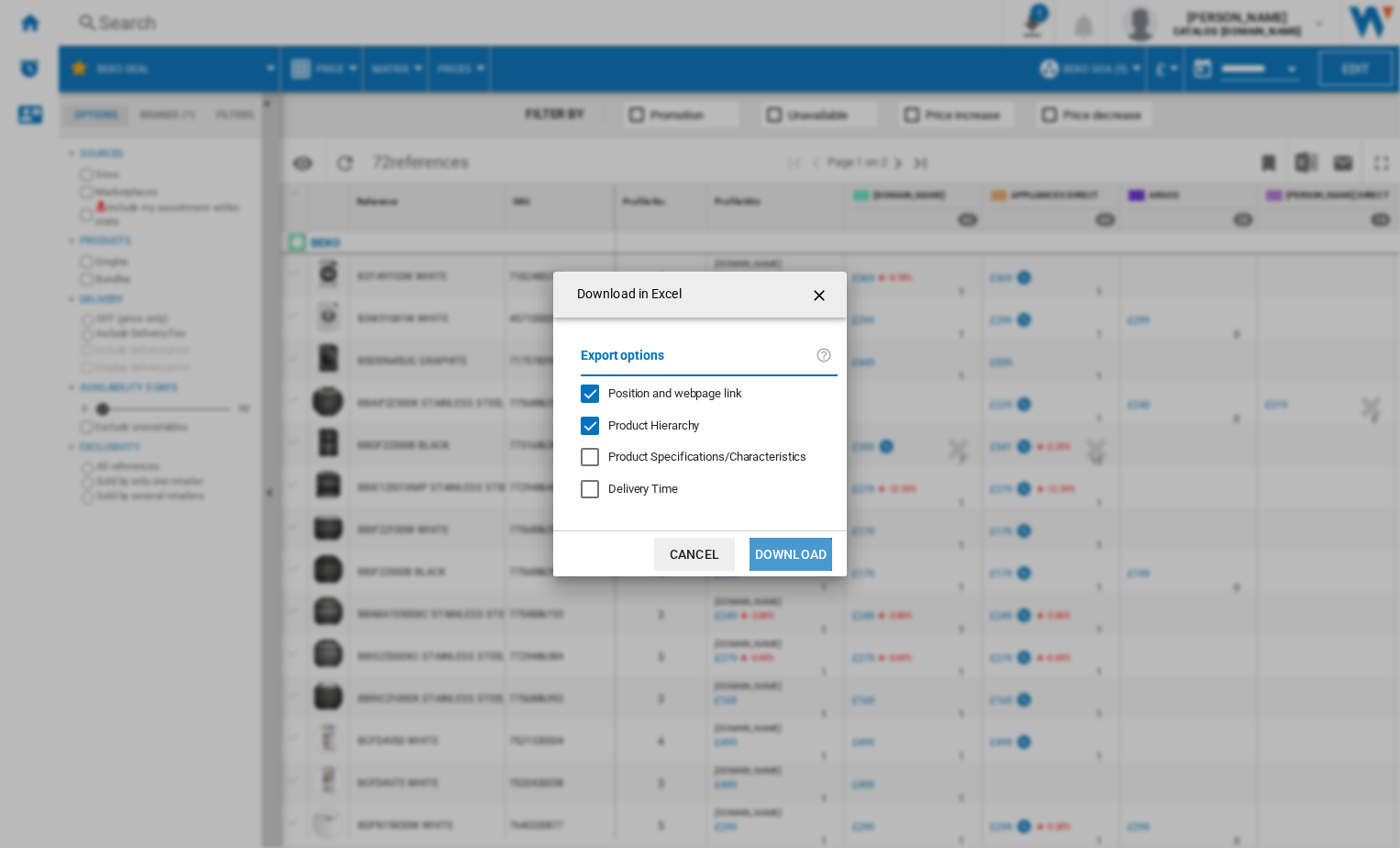
click at [784, 556] on button "Download" at bounding box center [790, 554] width 83 height 33
